Goal: Task Accomplishment & Management: Manage account settings

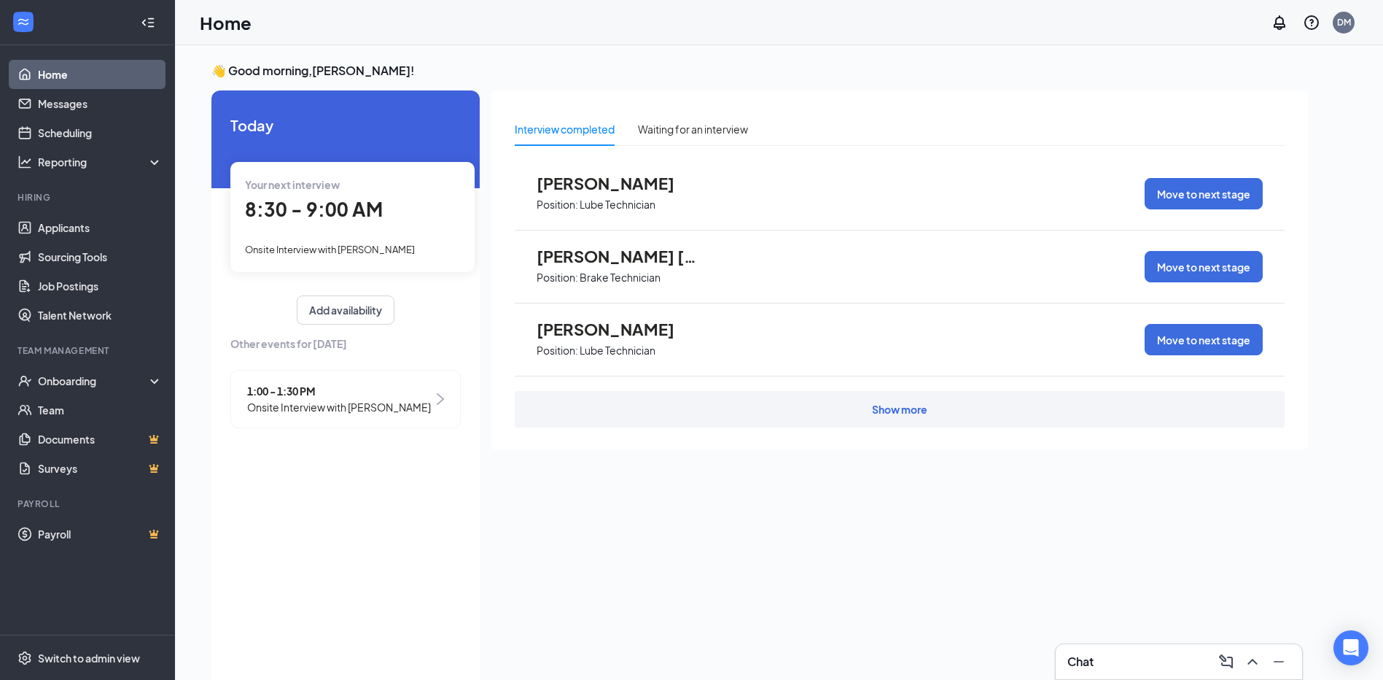
click at [380, 246] on span "Onsite Interview with [PERSON_NAME]" at bounding box center [330, 250] width 170 height 12
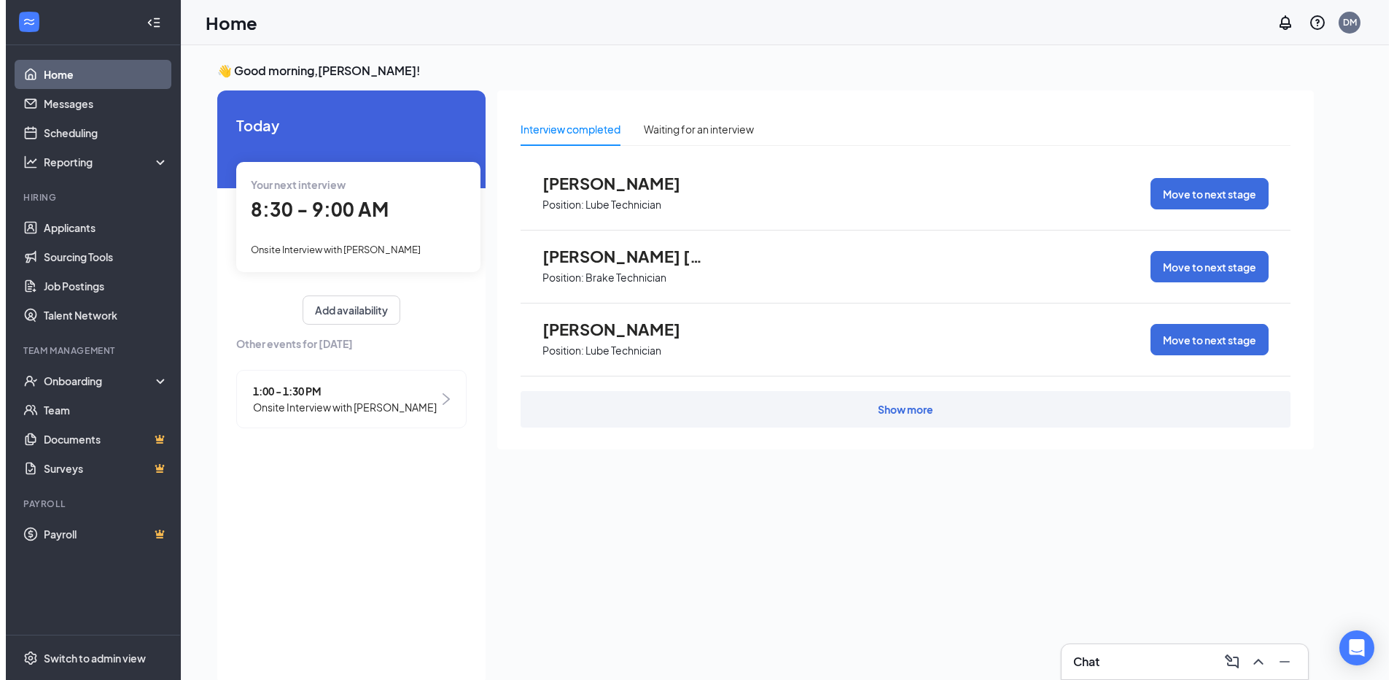
scroll to position [6, 0]
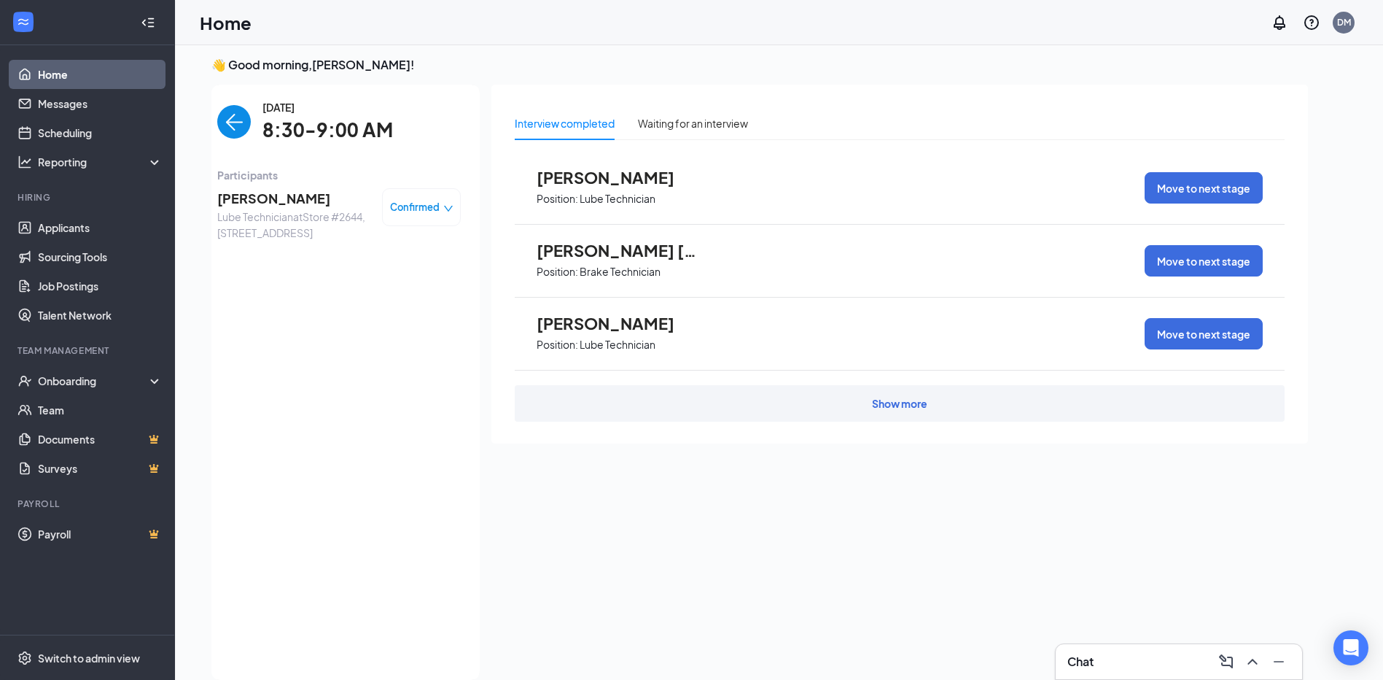
click at [283, 211] on span "Lube Technician at Store [STREET_ADDRESS]" at bounding box center [293, 225] width 153 height 32
click at [283, 206] on span "[PERSON_NAME]" at bounding box center [293, 198] width 153 height 20
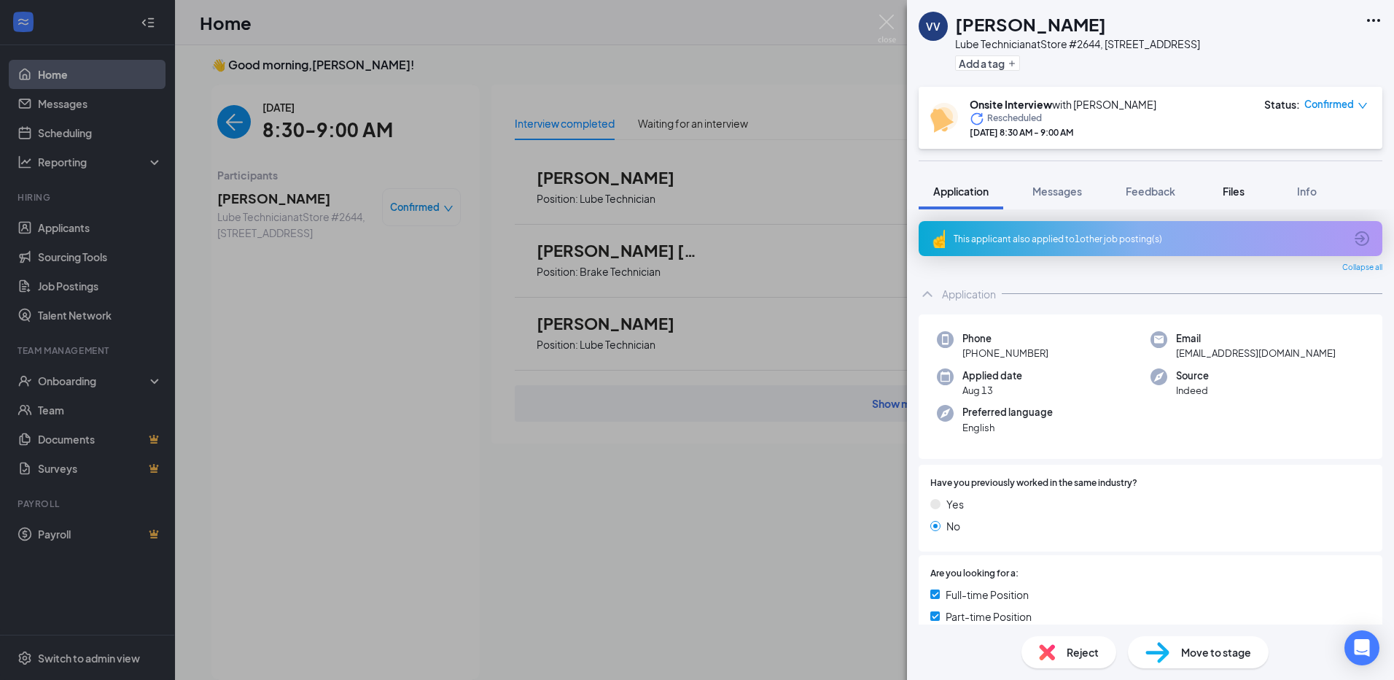
click at [1243, 198] on div "Files" at bounding box center [1233, 191] width 29 height 15
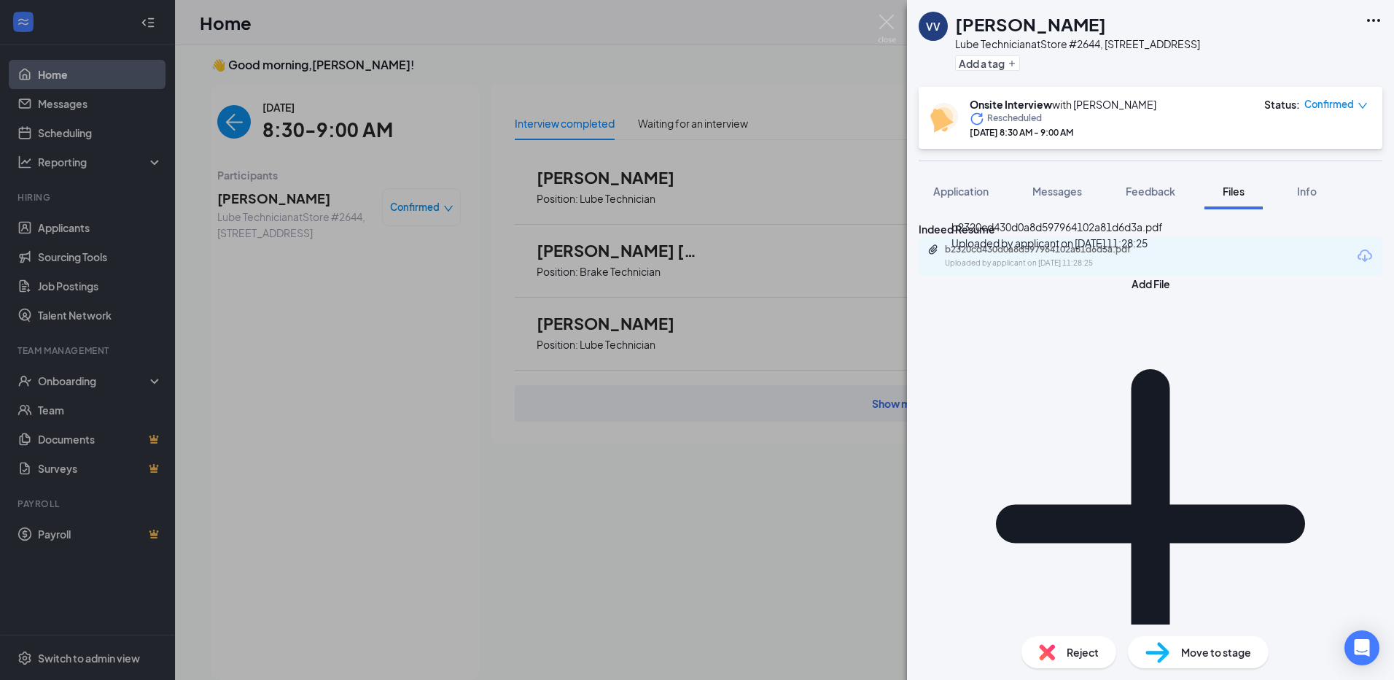
click at [1065, 269] on div "Uploaded by applicant on [DATE] 11:28:25" at bounding box center [1054, 263] width 219 height 12
click at [441, 140] on div "VV [PERSON_NAME] Lube Technician at Store #2644, [STREET_ADDRESS] Add a tag Ons…" at bounding box center [697, 340] width 1394 height 680
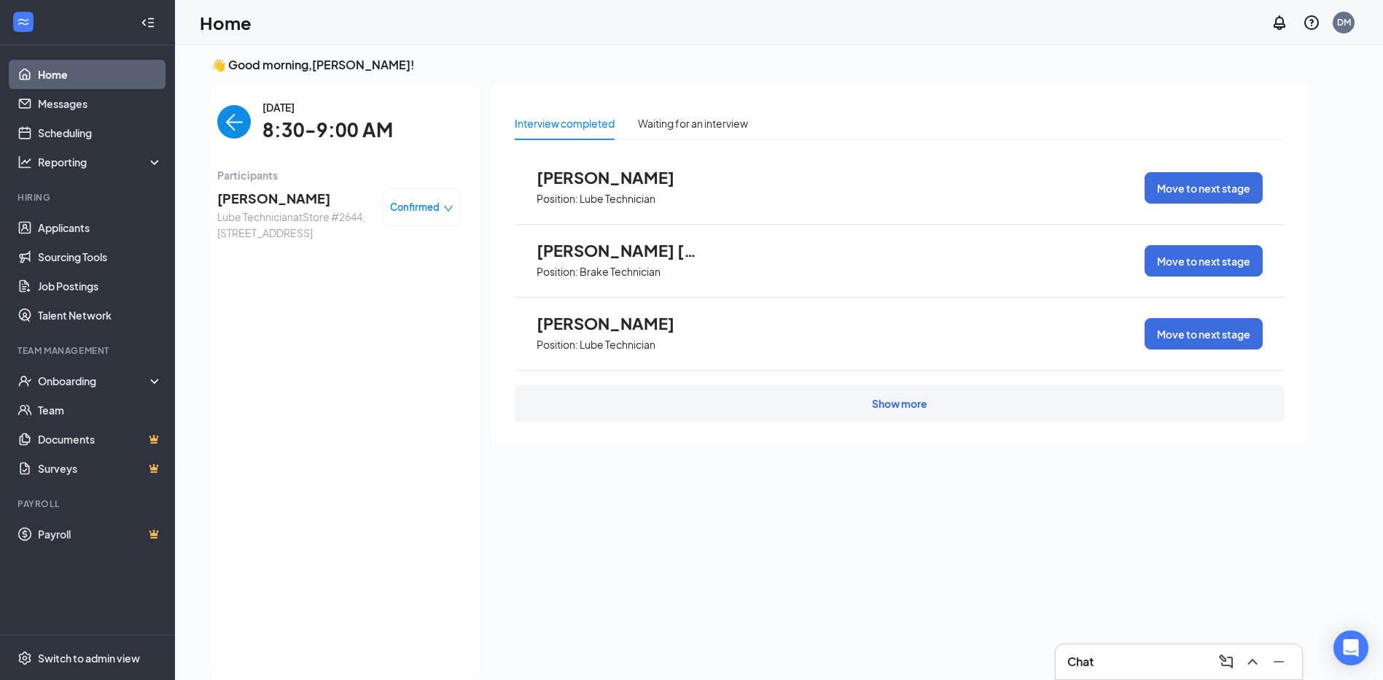
click at [224, 116] on img "back-button" at bounding box center [234, 122] width 34 height 34
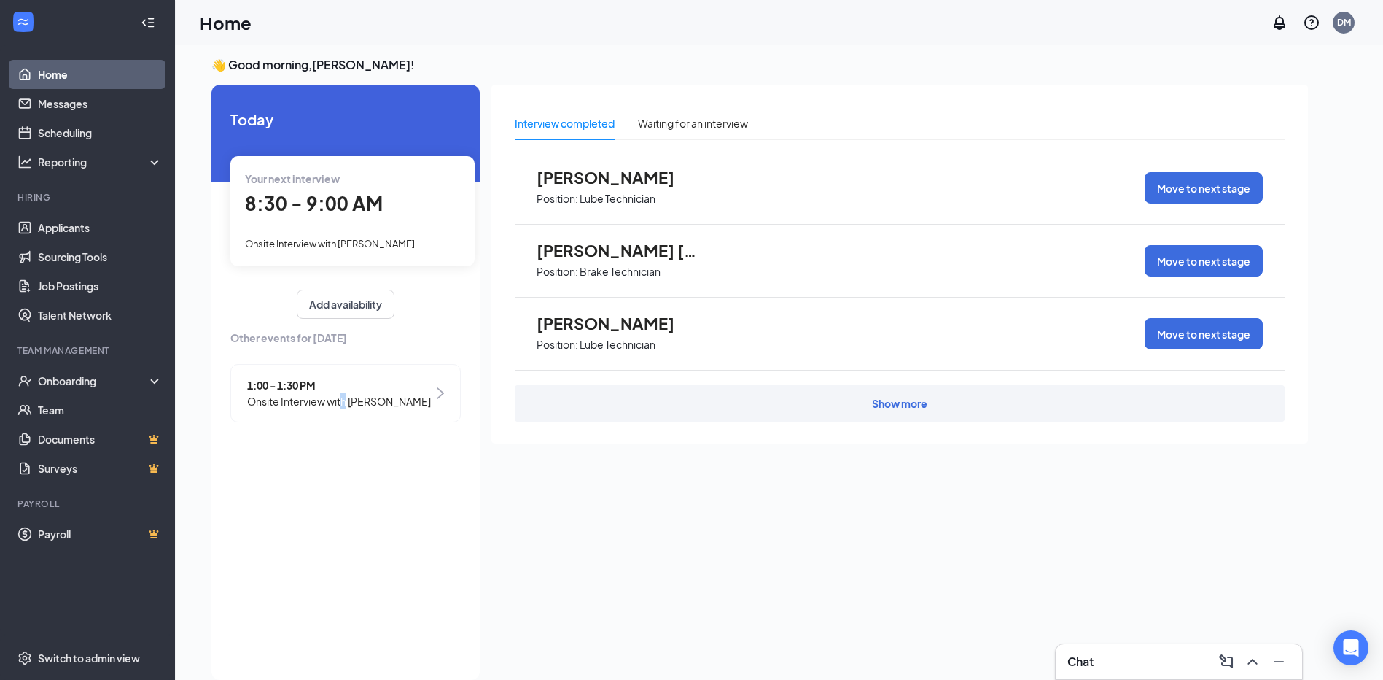
click at [349, 395] on span "Onsite Interview with [PERSON_NAME]" at bounding box center [339, 401] width 184 height 16
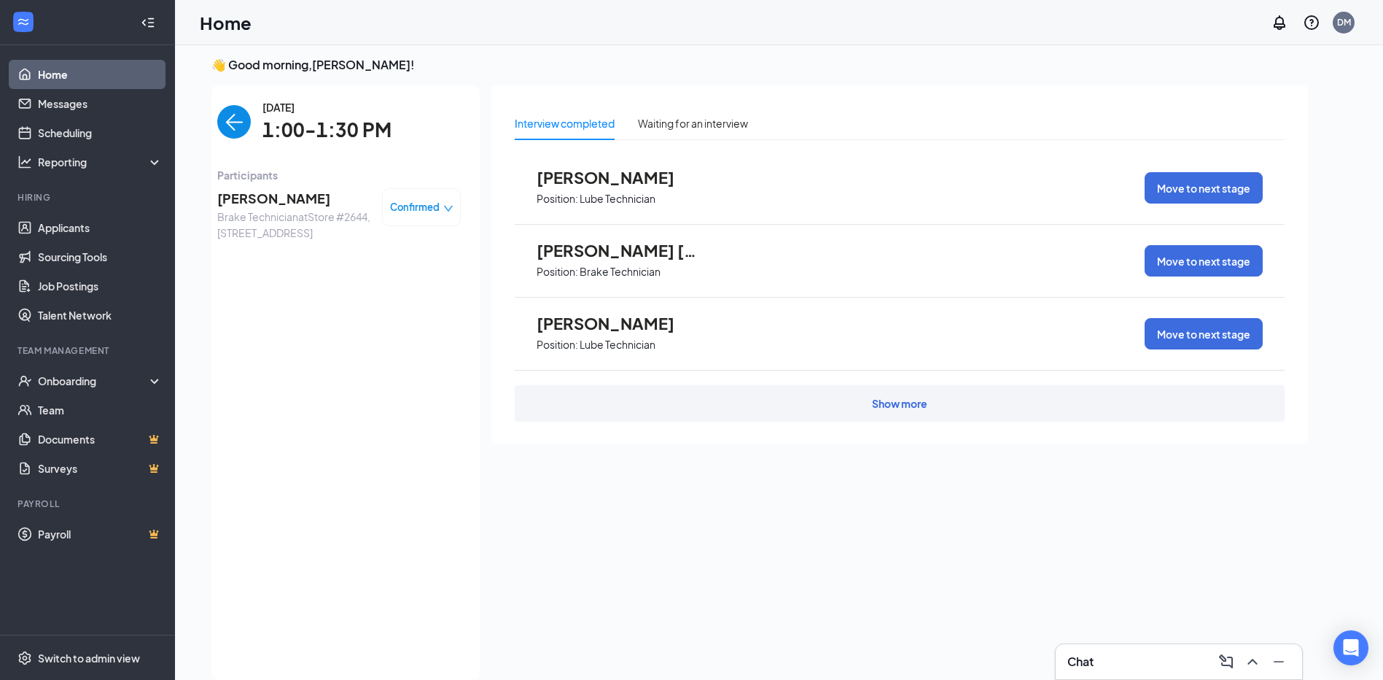
drag, startPoint x: 349, startPoint y: 395, endPoint x: 268, endPoint y: 199, distance: 211.9
click at [268, 199] on span "[PERSON_NAME]" at bounding box center [293, 198] width 153 height 20
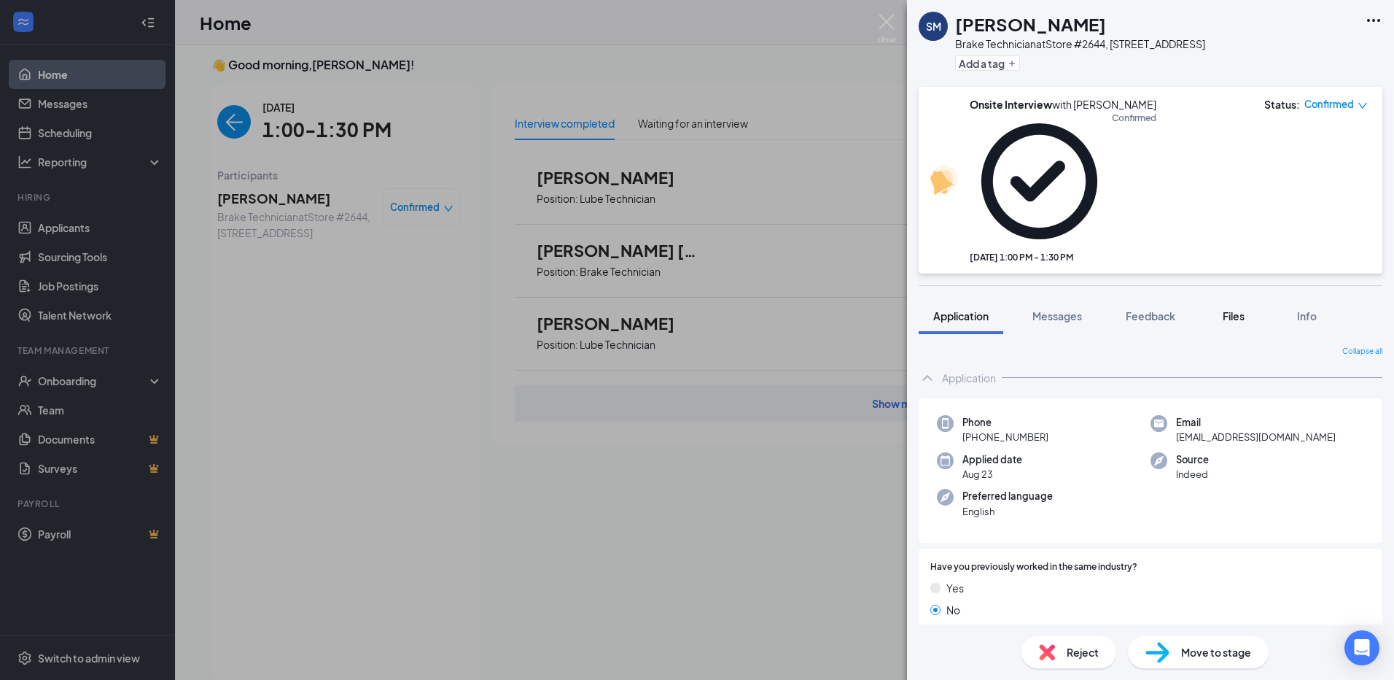
click at [1227, 297] on button "Files" at bounding box center [1233, 315] width 58 height 36
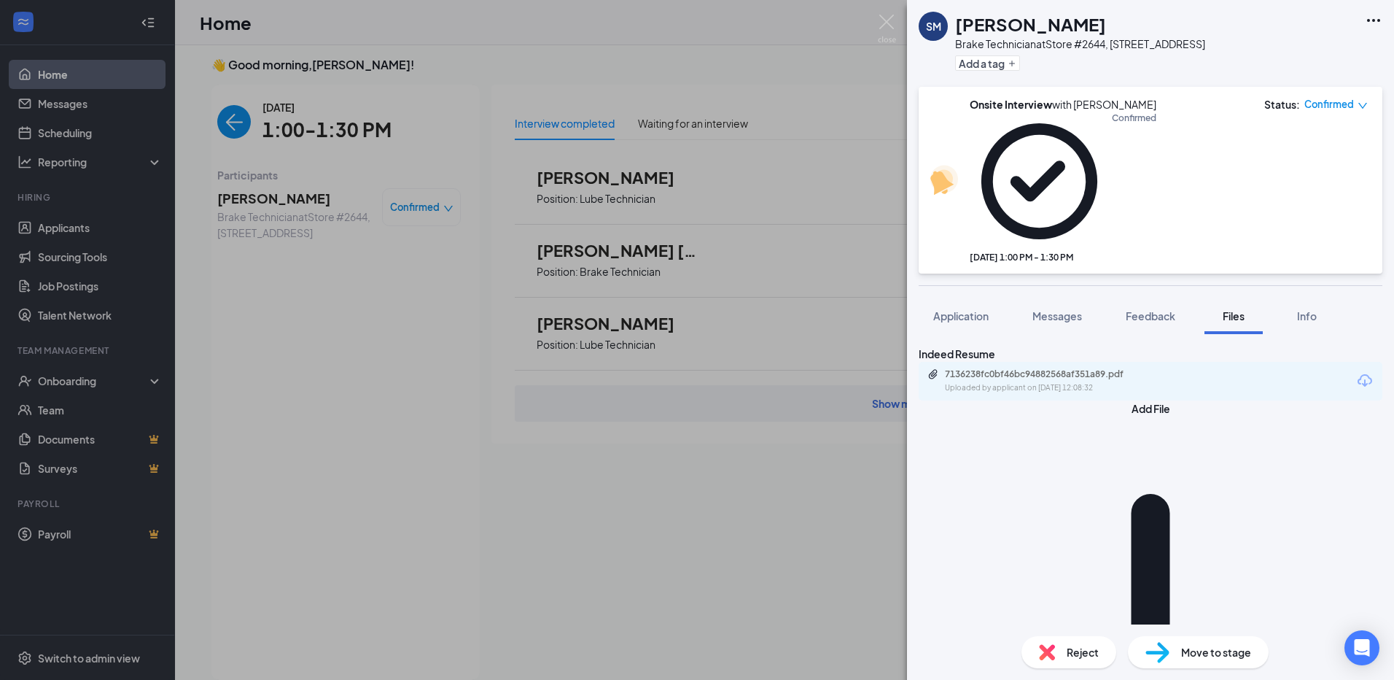
click at [1110, 368] on div "7136238fc0bf46bc94882568af351a89.pdf" at bounding box center [1047, 374] width 204 height 12
